Goal: Information Seeking & Learning: Learn about a topic

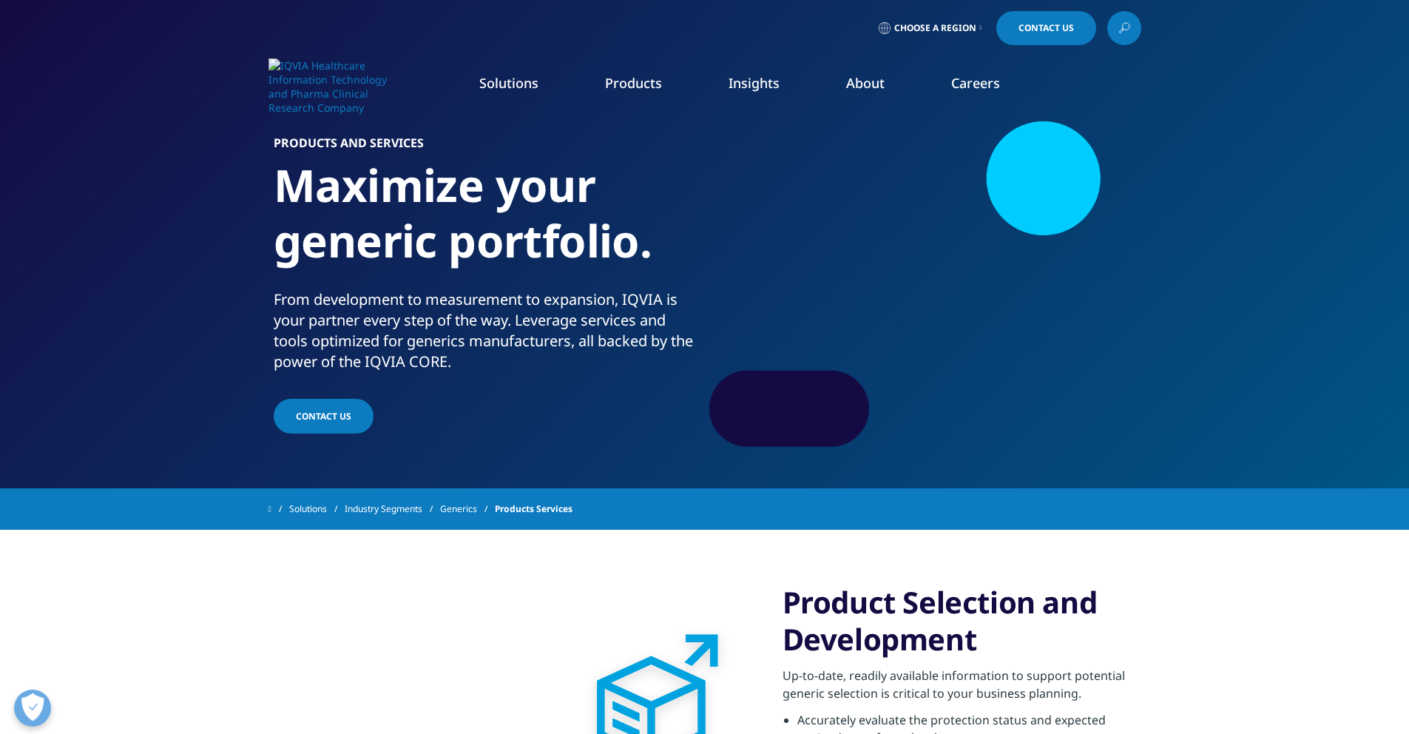
click at [1144, 345] on link "Patient & Site Centric Solutions" at bounding box center [1245, 344] width 328 height 16
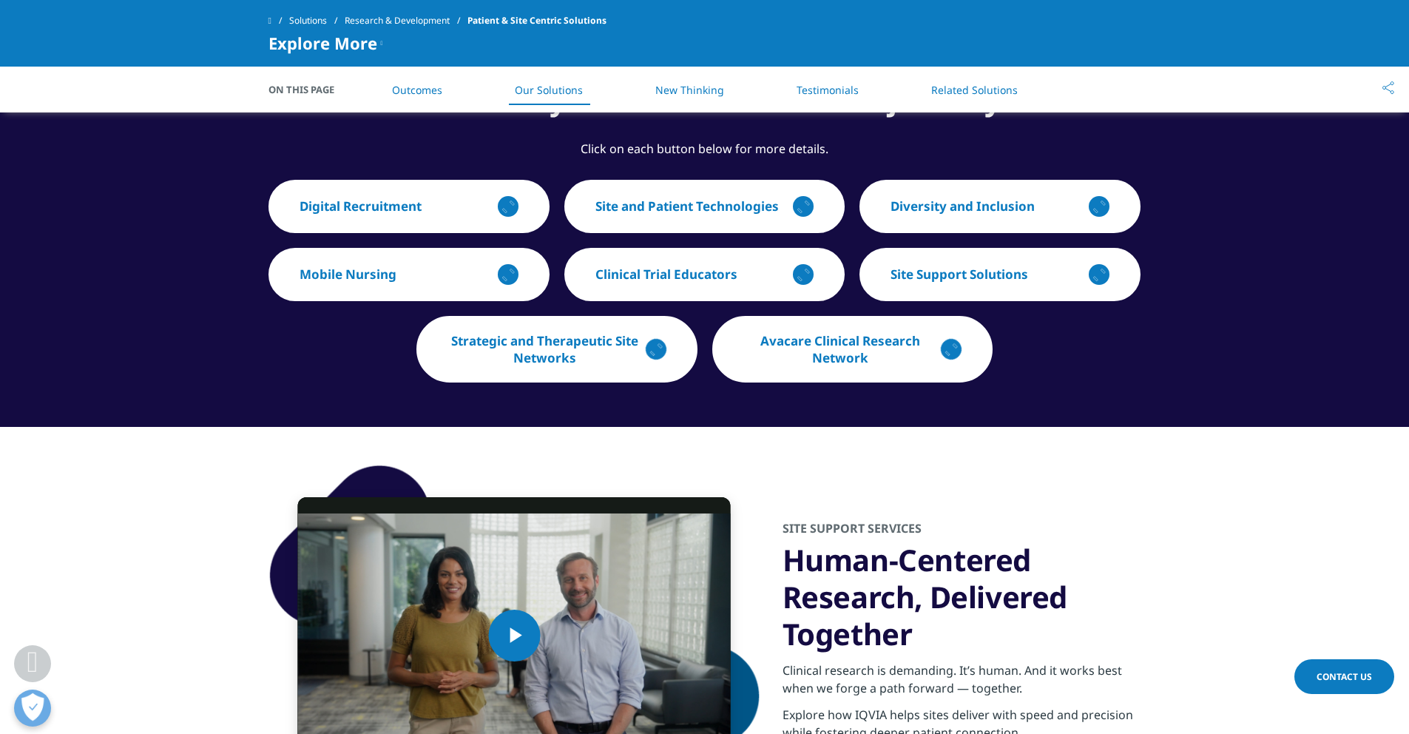
click at [1178, 57] on div "Solutions Research & Development Patient & Site Centric Solutions Explore More …" at bounding box center [704, 33] width 1409 height 67
click at [1096, 271] on div "button" at bounding box center [1100, 275] width 30 height 30
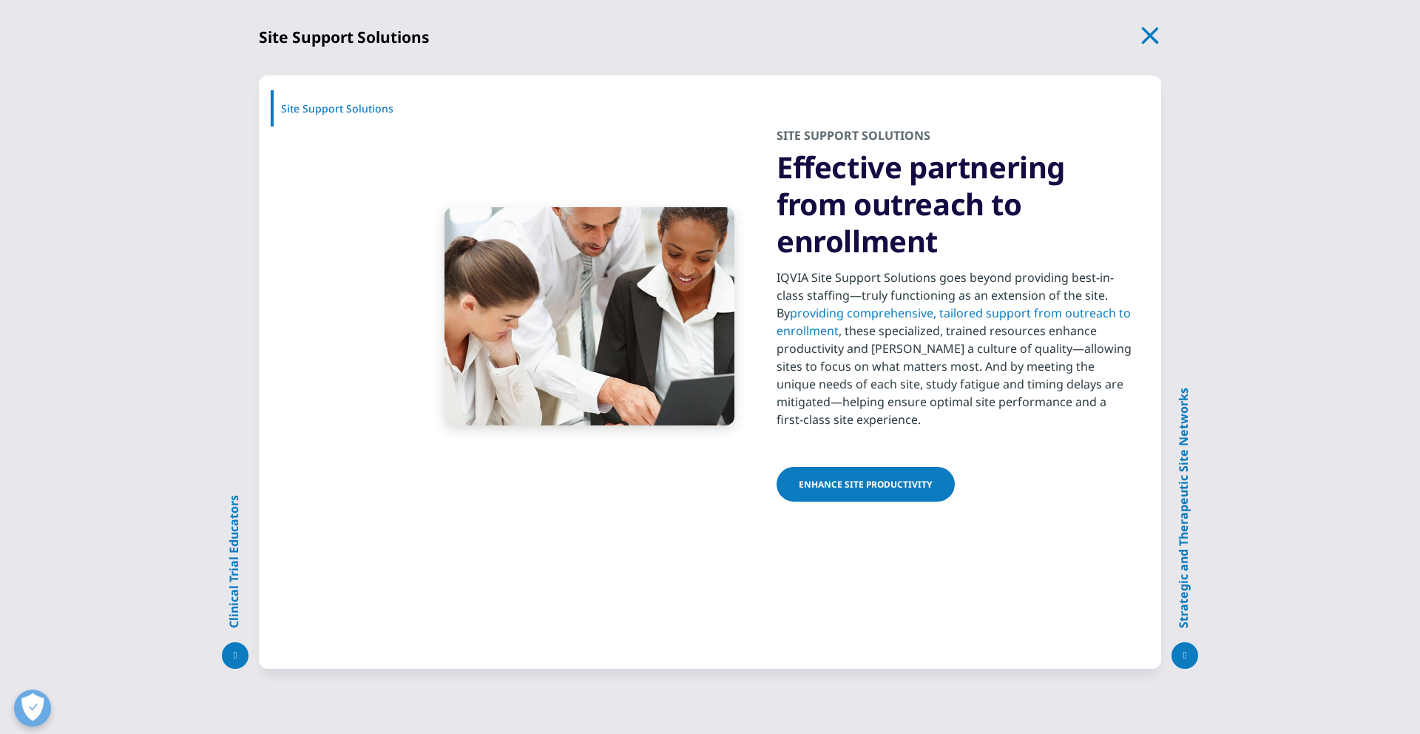
click at [1151, 29] on icon "button" at bounding box center [1151, 35] width 21 height 21
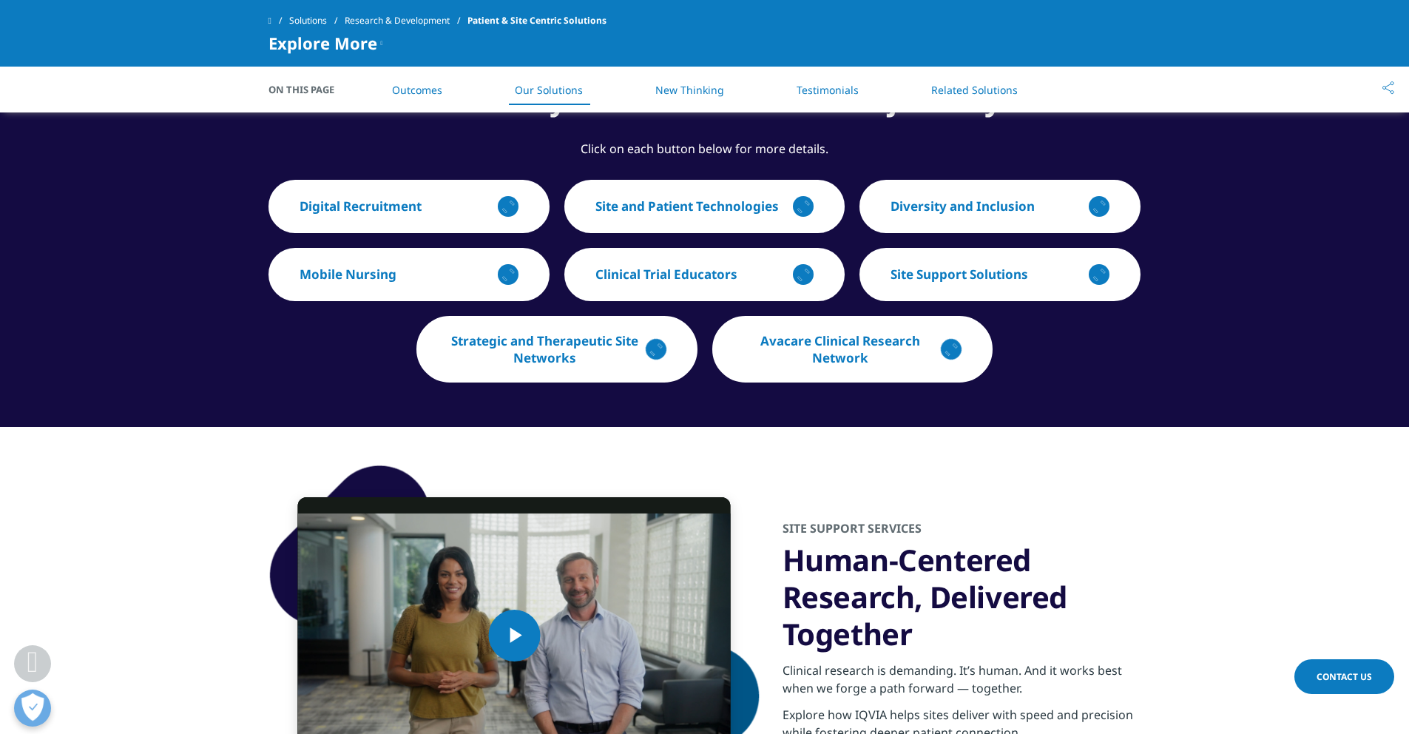
click at [800, 206] on icon "button" at bounding box center [799, 209] width 7 height 7
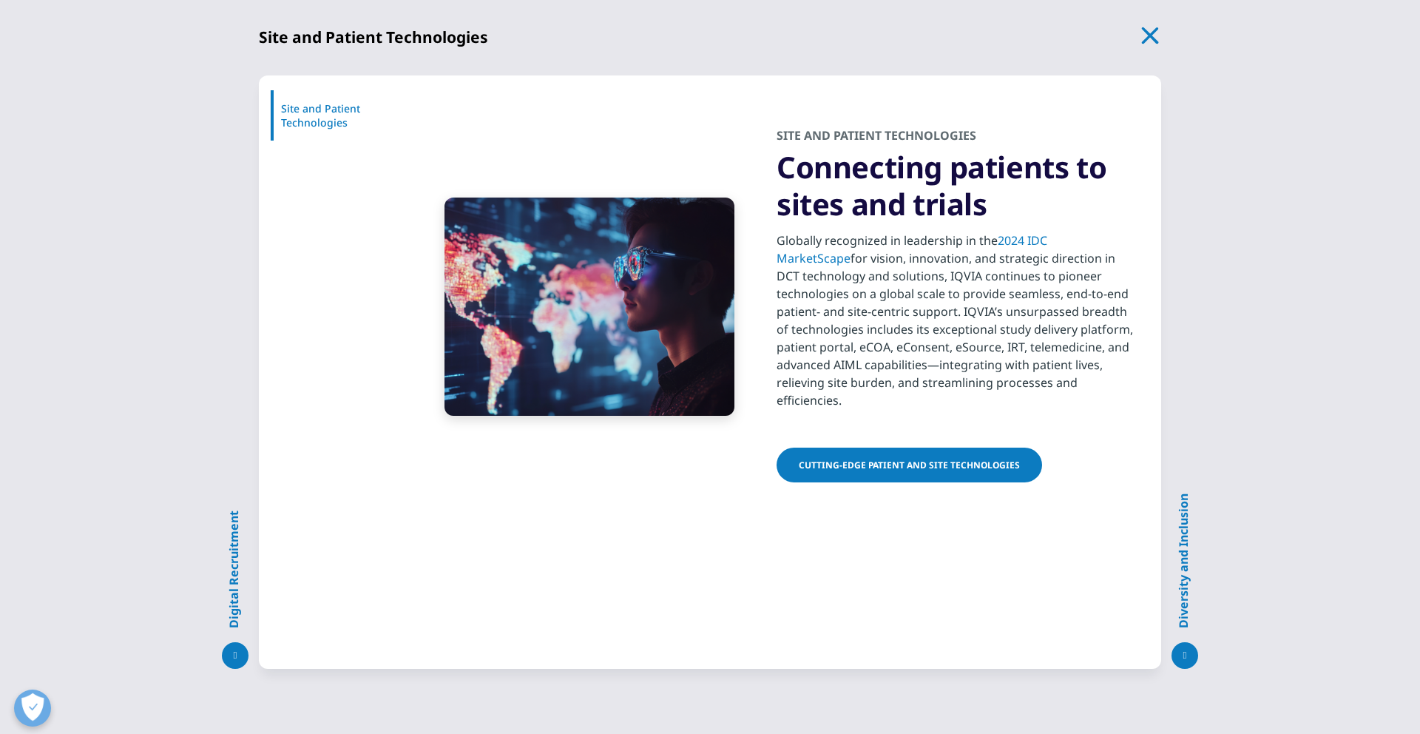
click at [1155, 28] on icon "button" at bounding box center [1150, 35] width 17 height 17
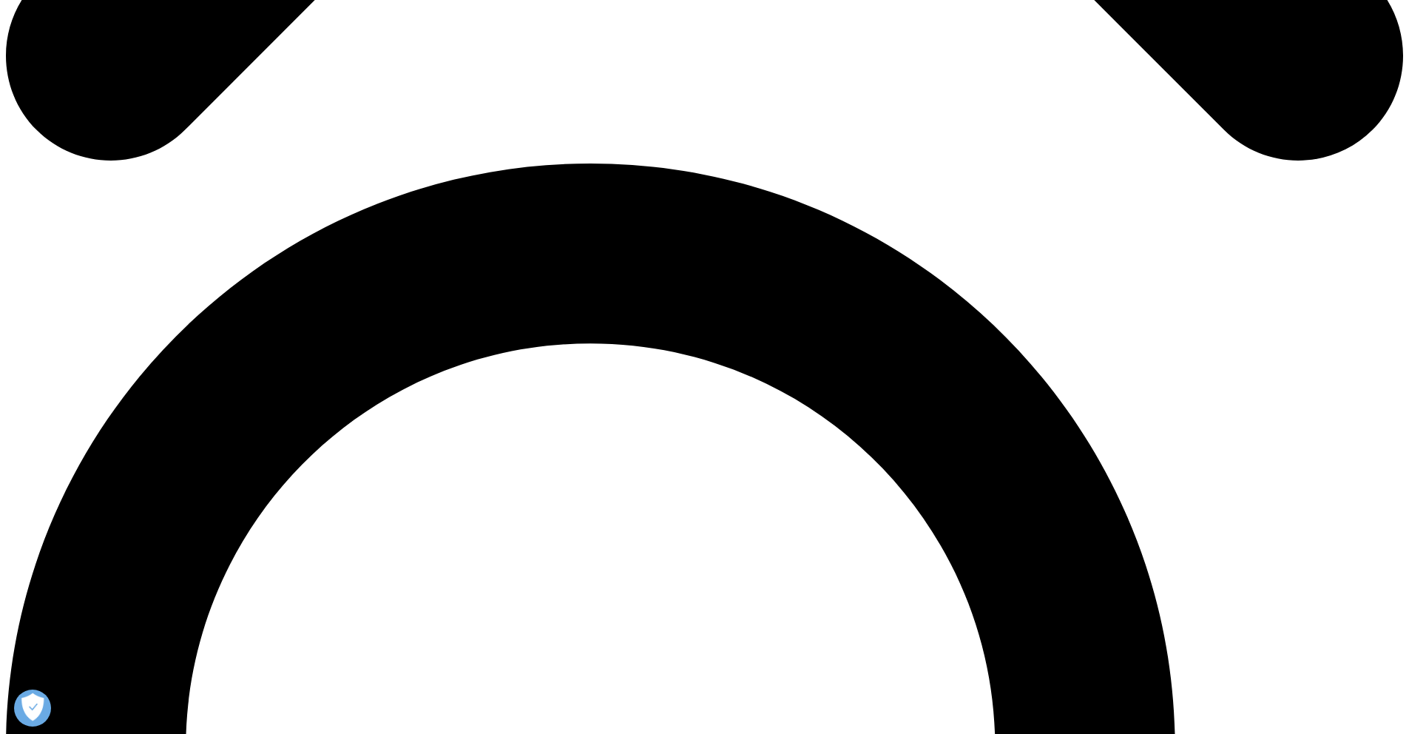
scroll to position [1951, 0]
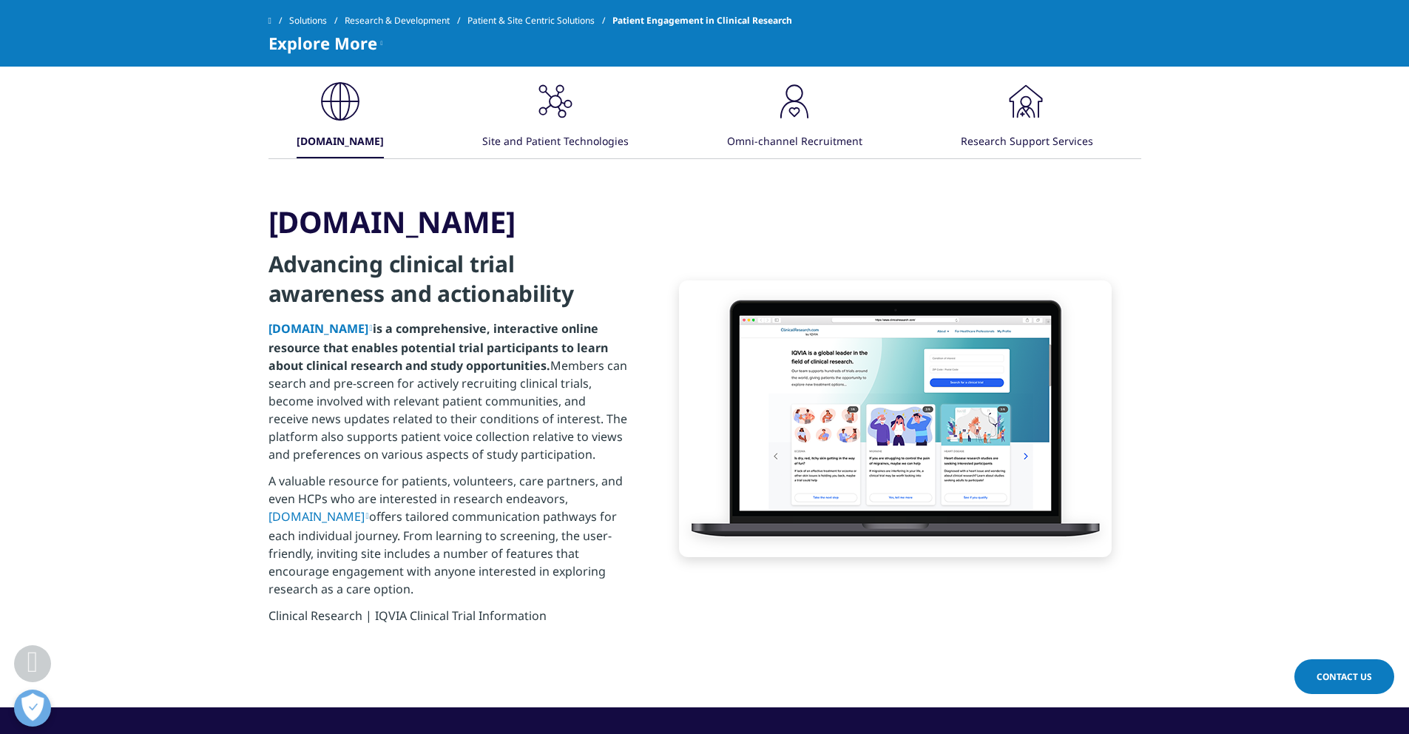
click at [572, 144] on div "Site and Patient Technologies" at bounding box center [555, 142] width 146 height 32
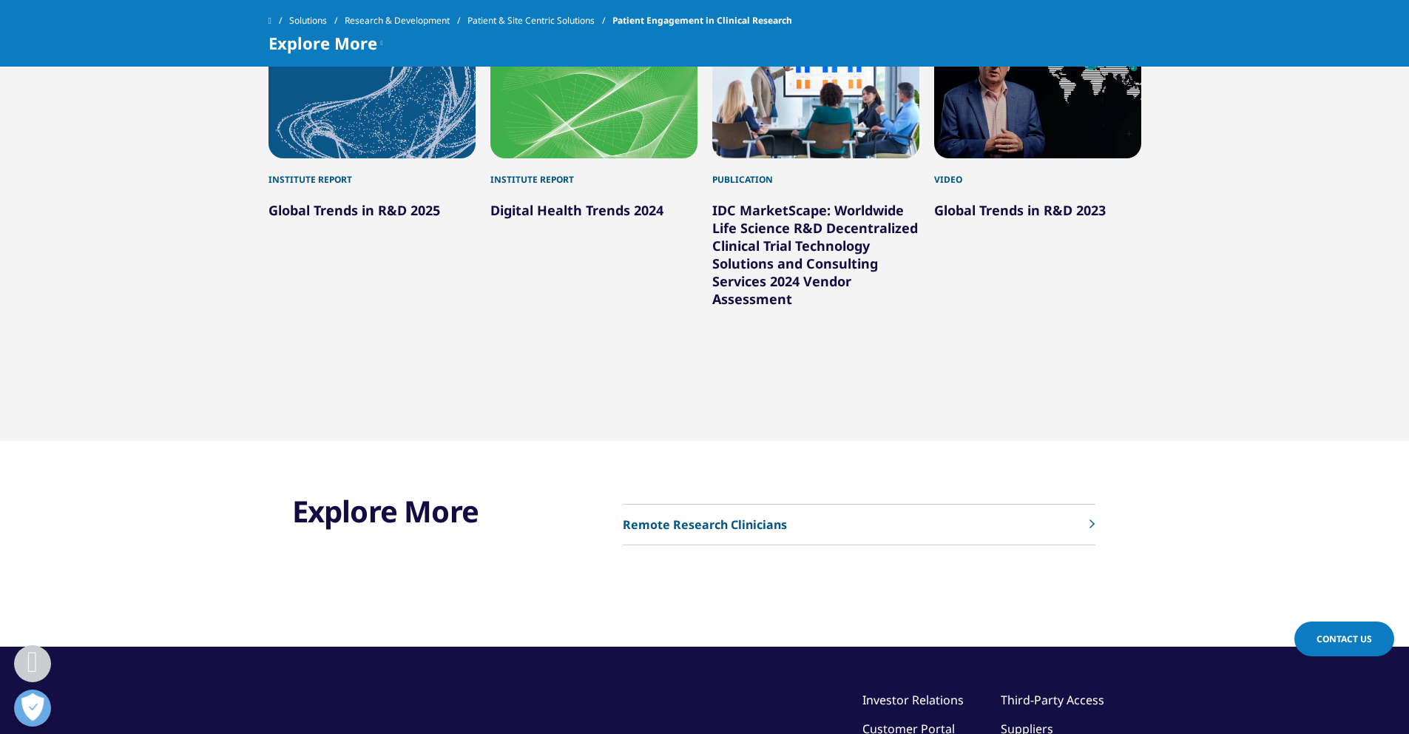
scroll to position [2836, 0]
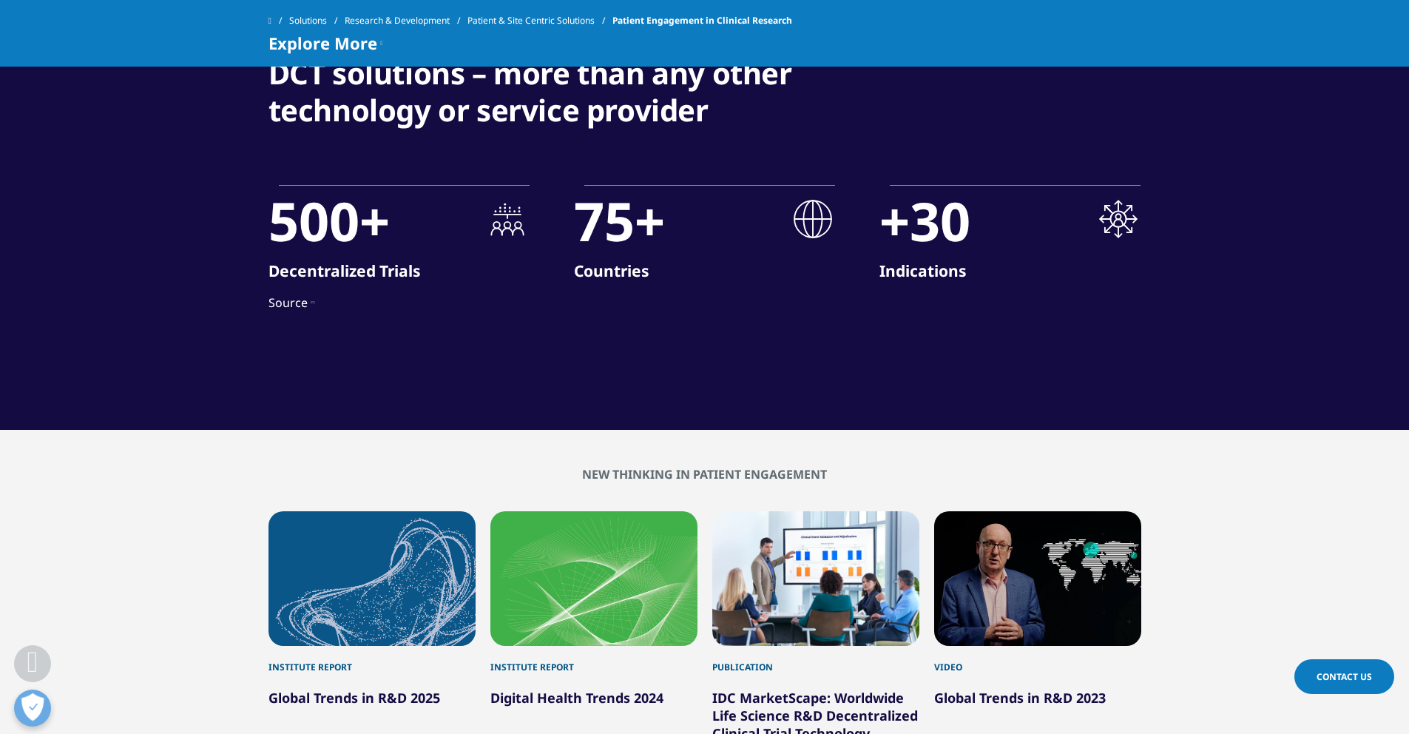
click at [325, 266] on p "Decentralized Trials" at bounding box center [399, 276] width 261 height 35
click at [347, 366] on span "IDC MarketScape: Worldwide Life Science R&D Decentralized Clinical Trial Techno…" at bounding box center [389, 368] width 240 height 107
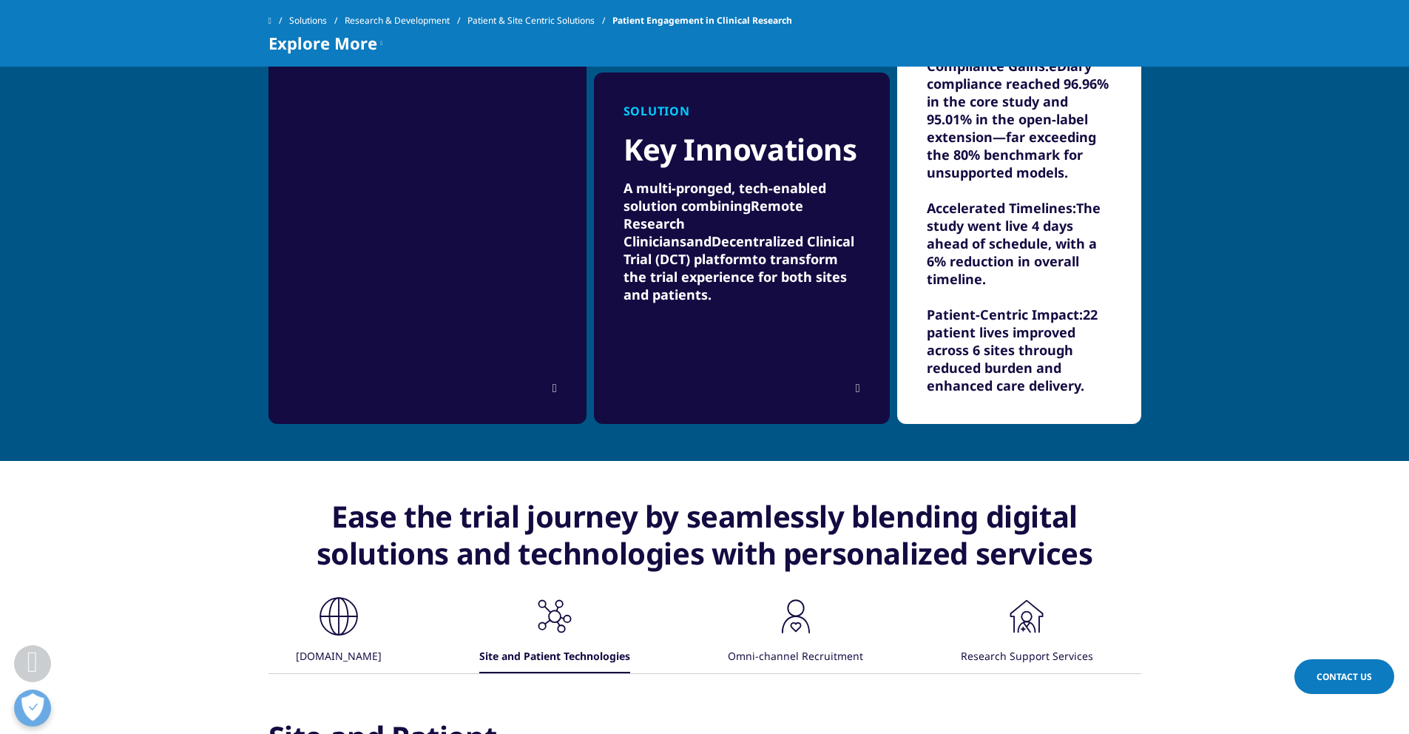
scroll to position [1169, 0]
